Goal: Use online tool/utility: Utilize a website feature to perform a specific function

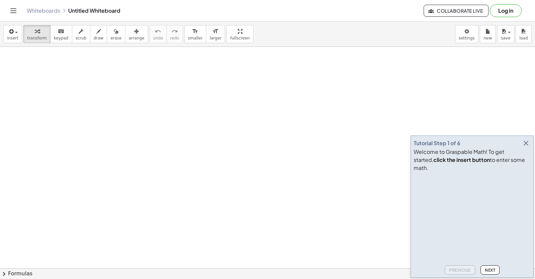
click at [527, 147] on icon "button" at bounding box center [526, 143] width 8 height 8
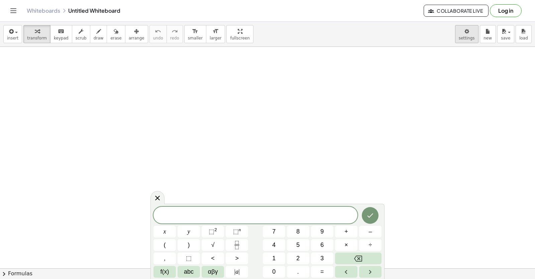
click at [467, 37] on body "Graspable Math Activities Get Started Activity Bank Assigned Work Classes White…" at bounding box center [267, 139] width 535 height 279
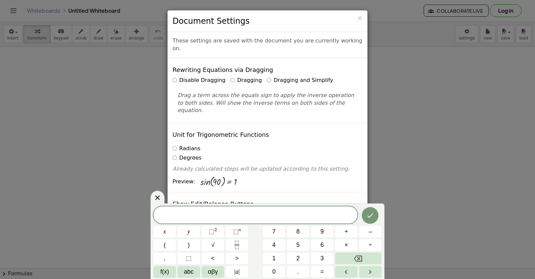
click at [292, 77] on label "Dragging and Simplify" at bounding box center [300, 81] width 66 height 8
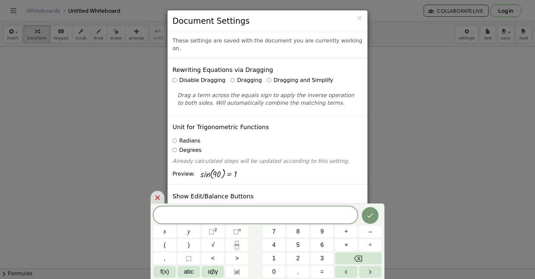
click at [154, 197] on icon at bounding box center [157, 198] width 8 height 8
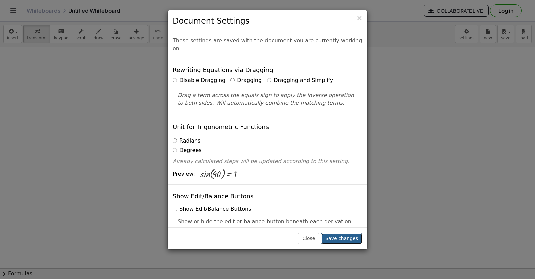
click at [342, 237] on button "Save changes" at bounding box center [341, 238] width 41 height 11
